Goal: Browse casually: Explore the website without a specific task or goal

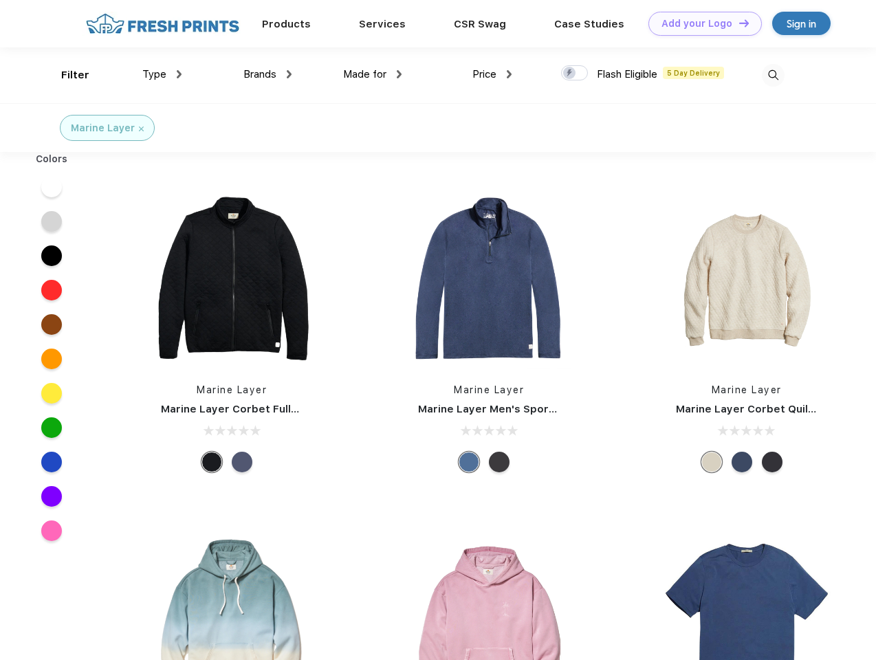
scroll to position [1, 0]
click at [700, 23] on link "Add your Logo Design Tool" at bounding box center [704, 24] width 113 height 24
click at [0, 0] on div "Design Tool" at bounding box center [0, 0] width 0 height 0
click at [737, 23] on link "Add your Logo Design Tool" at bounding box center [704, 24] width 113 height 24
click at [66, 75] on div "Filter" at bounding box center [75, 75] width 28 height 16
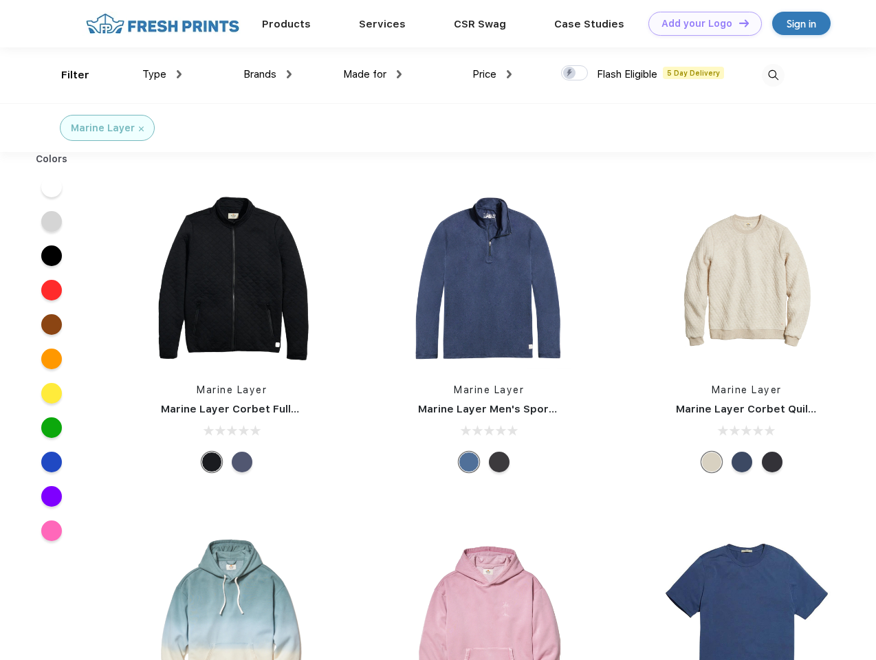
click at [162, 74] on span "Type" at bounding box center [154, 74] width 24 height 12
click at [267, 74] on span "Brands" at bounding box center [259, 74] width 33 height 12
click at [372, 74] on span "Made for" at bounding box center [364, 74] width 43 height 12
click at [492, 74] on span "Price" at bounding box center [484, 74] width 24 height 12
click at [575, 74] on div at bounding box center [574, 72] width 27 height 15
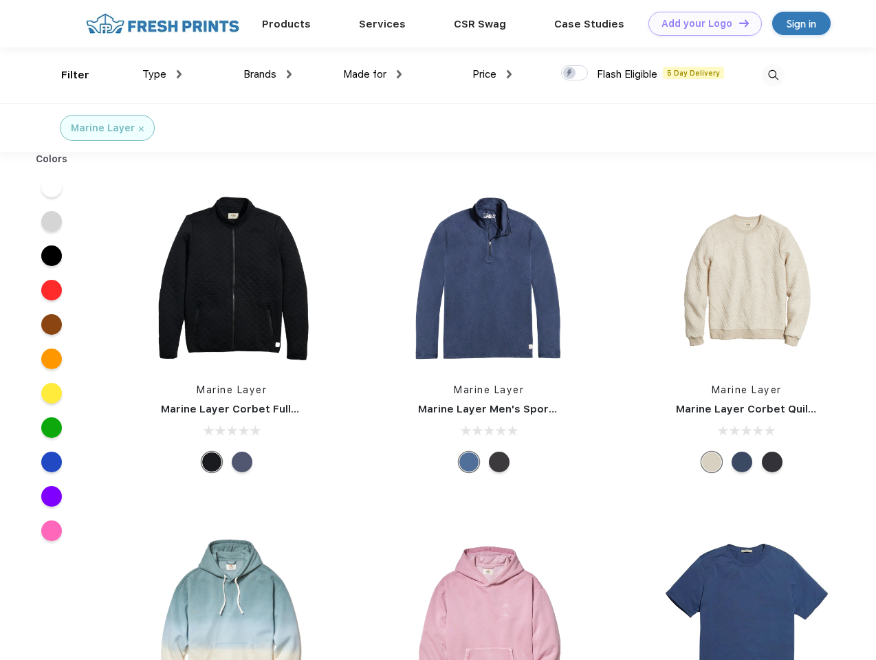
click at [570, 74] on input "checkbox" at bounding box center [565, 69] width 9 height 9
click at [772, 75] on img at bounding box center [772, 75] width 23 height 23
